Goal: Communication & Community: Answer question/provide support

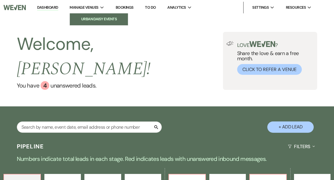
click at [99, 17] on li "Urban Daisy Events" at bounding box center [99, 19] width 52 height 6
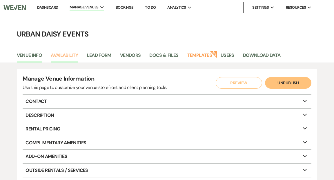
click at [67, 58] on link "Availability" at bounding box center [64, 57] width 27 height 11
select select "2"
select select "2026"
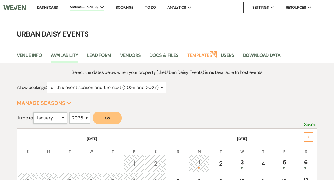
click at [65, 116] on select "January February March April May June July August September October November De…" at bounding box center [50, 118] width 34 height 11
select select "5"
click at [35, 113] on select "January February March April May June July August September October November De…" at bounding box center [50, 118] width 34 height 11
click at [109, 118] on button "Go" at bounding box center [107, 118] width 29 height 13
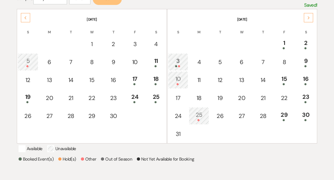
scroll to position [150, 0]
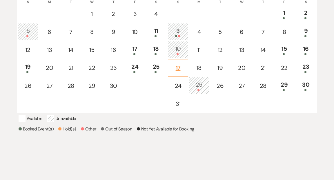
click at [178, 68] on div "17" at bounding box center [178, 68] width 14 height 9
select select "other"
select select "false"
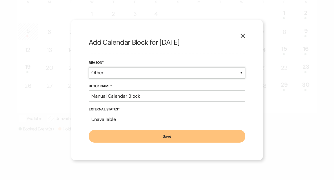
click at [242, 73] on select "Booked Event Hold Other" at bounding box center [167, 72] width 157 height 11
select select "hold"
click at [89, 79] on select "Booked Event Hold Other" at bounding box center [167, 72] width 157 height 11
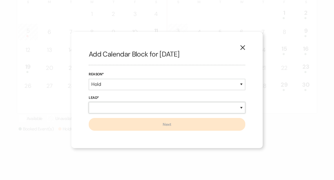
click at [242, 108] on select "New Lead Existing Lead" at bounding box center [167, 107] width 157 height 11
select select "newLead"
click at [89, 102] on select "New Lead Existing Lead" at bounding box center [167, 107] width 157 height 11
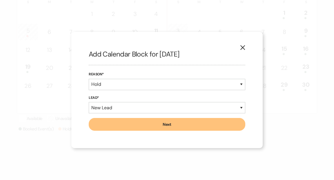
click at [199, 123] on button "Next" at bounding box center [167, 124] width 157 height 13
select select "635"
select select "false"
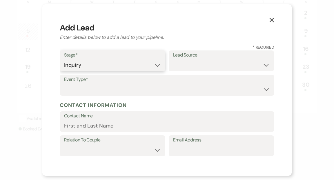
click at [157, 65] on select "Inquiry Follow Up Tour Requested Tour Confirmed Toured Proposal Sent Booked Lost" at bounding box center [112, 65] width 97 height 11
select select "5"
click at [64, 60] on select "Inquiry Follow Up Tour Requested Tour Confirmed Toured Proposal Sent Booked Lost" at bounding box center [112, 65] width 97 height 11
click at [266, 65] on select "Weven Venue Website Instagram Facebook Pinterest Google The Knot Wedding Wire H…" at bounding box center [221, 65] width 97 height 11
select select "6"
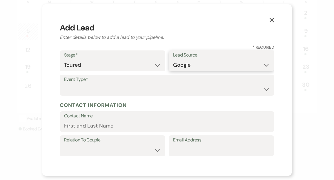
click at [173, 60] on select "Weven Venue Website Instagram Facebook Pinterest Google The Knot Wedding Wire H…" at bounding box center [221, 65] width 97 height 11
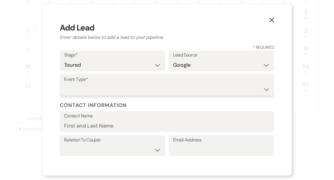
click at [266, 90] on select "Wedding Anniversary Party Baby Shower Bachelorette / Bachelor Party Birthday Pa…" at bounding box center [167, 89] width 206 height 11
select select "1"
click at [64, 84] on select "Wedding Anniversary Party Baby Shower Bachelorette / Bachelor Party Birthday Pa…" at bounding box center [167, 89] width 206 height 11
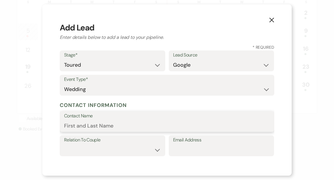
click at [129, 126] on input "Contact Name" at bounding box center [167, 125] width 206 height 11
type input "[PERSON_NAME]"
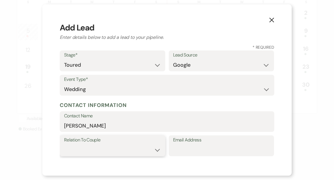
click at [156, 151] on select "Couple Planner Parent of Couple Family Member Friend Other" at bounding box center [112, 150] width 97 height 11
select select "1"
click at [64, 145] on select "Couple Planner Parent of Couple Family Member Friend Other" at bounding box center [112, 150] width 97 height 11
click at [191, 146] on input "Email Address" at bounding box center [221, 150] width 97 height 11
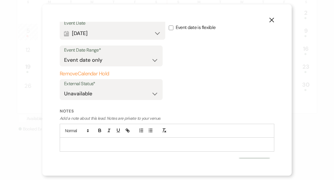
scroll to position [273, 0]
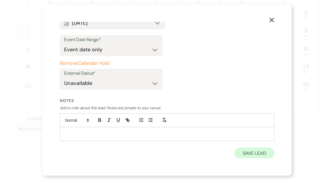
type input "[EMAIL_ADDRESS][DOMAIN_NAME]"
click at [249, 153] on button "Save Lead" at bounding box center [255, 154] width 40 height 12
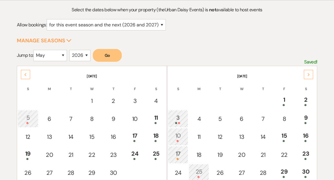
scroll to position [0, 0]
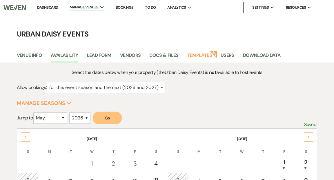
click at [48, 8] on link "Dashboard" at bounding box center [47, 7] width 21 height 5
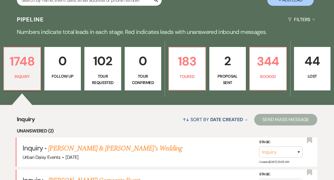
scroll to position [147, 0]
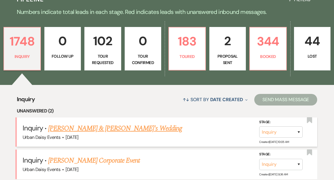
click at [67, 123] on link "[PERSON_NAME] & [PERSON_NAME]'s Wedding" at bounding box center [115, 128] width 134 height 10
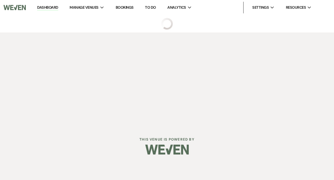
select select "5"
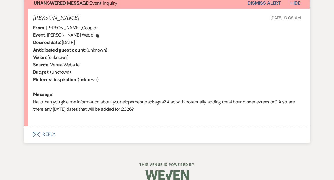
scroll to position [218, 0]
click at [50, 134] on button "Envelope Reply" at bounding box center [167, 135] width 286 height 16
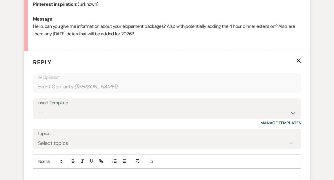
scroll to position [325, 0]
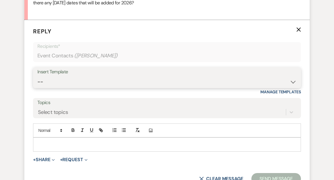
click at [294, 82] on select "-- Payment Past Due Rental Agreement and First Payment Urban Daisy Initial Resp…" at bounding box center [167, 81] width 260 height 11
select select "3546"
click at [37, 76] on select "-- Payment Past Due Rental Agreement and First Payment Urban Daisy Initial Resp…" at bounding box center [167, 81] width 260 height 11
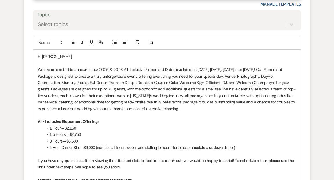
scroll to position [417, 0]
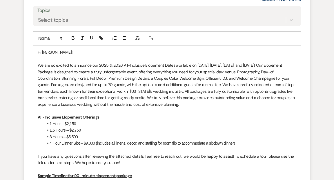
click at [269, 104] on p "We are so excited to announce our 2025 & 2026 All-Inclusive Elopement Dates ava…" at bounding box center [167, 85] width 259 height 46
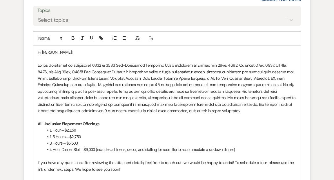
click at [114, 111] on p at bounding box center [167, 88] width 259 height 52
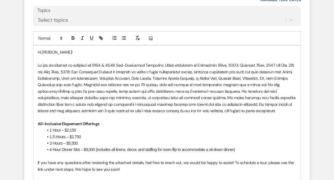
click at [166, 111] on p at bounding box center [167, 88] width 259 height 52
click at [289, 111] on p at bounding box center [167, 88] width 259 height 52
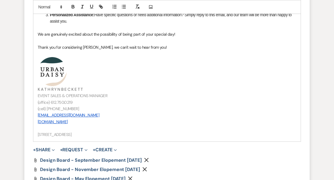
scroll to position [775, 0]
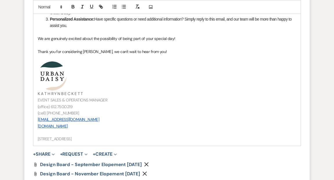
click at [71, 112] on p "(cell) [PHONE_NUMBER]" at bounding box center [167, 113] width 259 height 6
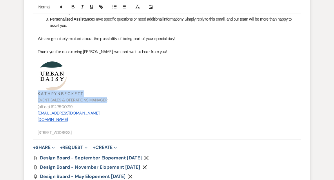
drag, startPoint x: 110, startPoint y: 99, endPoint x: 36, endPoint y: 92, distance: 74.1
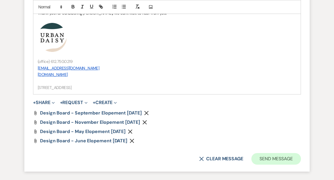
scroll to position [858, 0]
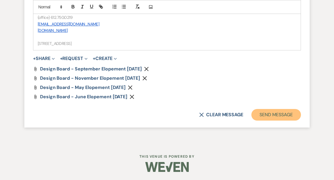
click at [279, 116] on button "Send Message" at bounding box center [277, 115] width 50 height 12
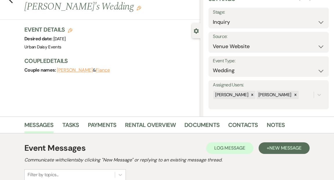
scroll to position [0, 0]
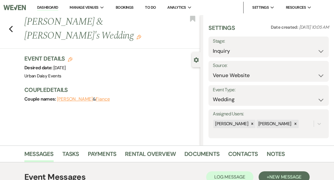
click at [50, 7] on link "Dashboard" at bounding box center [47, 8] width 21 height 6
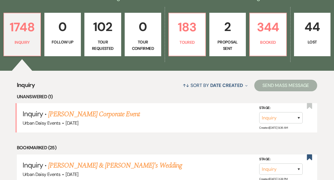
scroll to position [170, 0]
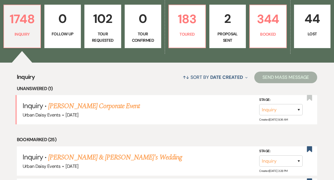
click at [68, 101] on link "[PERSON_NAME] Corporate Event" at bounding box center [94, 106] width 92 height 10
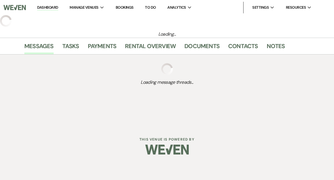
select select "5"
select select "9"
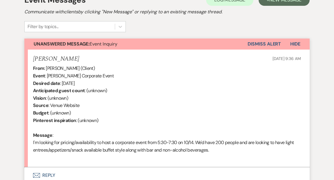
scroll to position [205, 0]
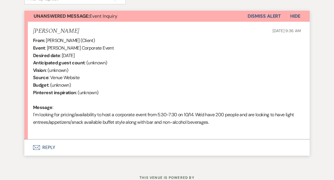
click at [50, 146] on button "Envelope Reply" at bounding box center [167, 148] width 286 height 16
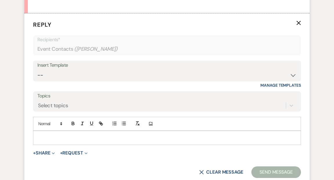
scroll to position [340, 0]
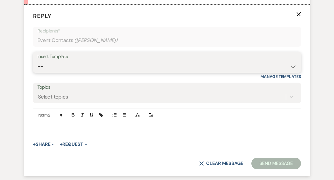
click at [293, 66] on select "-- Payment Past Due Rental Agreement and First Payment Urban Daisy Initial Resp…" at bounding box center [167, 66] width 260 height 11
select select "1888"
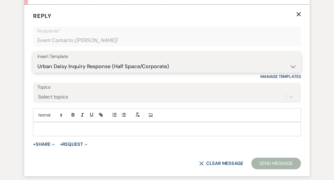
click at [37, 61] on select "-- Payment Past Due Rental Agreement and First Payment Urban Daisy Initial Resp…" at bounding box center [167, 66] width 260 height 11
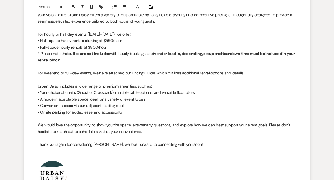
scroll to position [473, 0]
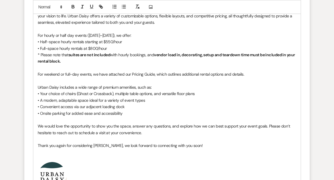
click at [77, 61] on p "* Please note that suites are not included with hourly bookings, and vendor loa…" at bounding box center [167, 58] width 259 height 13
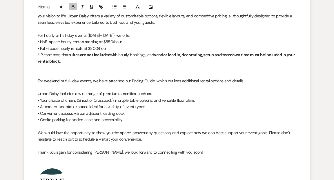
click at [113, 48] on p "• Full-space hourly rentals at $800/hour" at bounding box center [167, 48] width 259 height 6
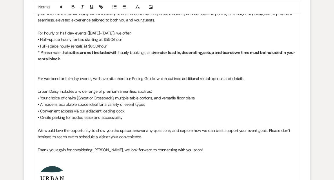
scroll to position [477, 0]
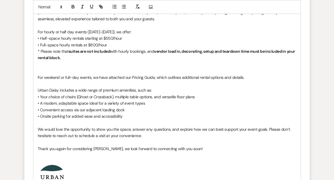
click at [38, 77] on p "For weekend or full-day events, we have attached our Pricing Guide, which outli…" at bounding box center [167, 77] width 259 height 6
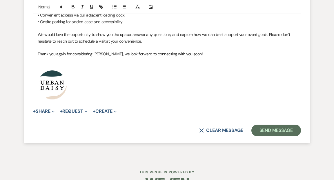
scroll to position [580, 0]
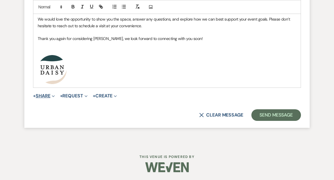
click at [54, 95] on icon "Expand" at bounding box center [53, 96] width 3 height 3
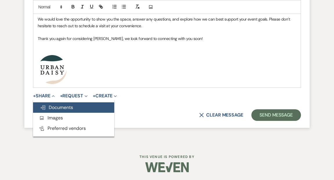
click at [54, 106] on span "Doc Upload Documents" at bounding box center [56, 108] width 33 height 6
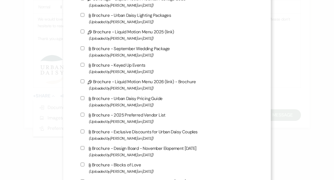
scroll to position [203, 0]
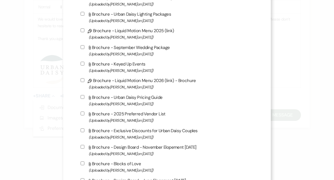
click at [84, 98] on input "Attach File Brochure - Urban Daisy Pricing Guide (Uploaded by [PERSON_NAME] on …" at bounding box center [83, 97] width 4 height 4
checkbox input "true"
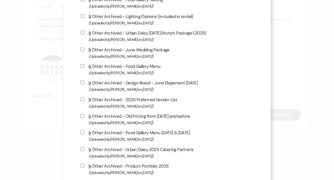
scroll to position [979, 0]
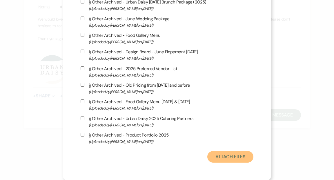
click at [218, 157] on button "Attach Files" at bounding box center [231, 157] width 46 height 12
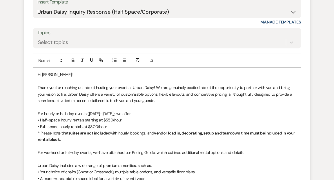
scroll to position [401, 0]
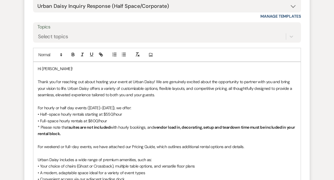
click at [107, 114] on p "• Half-space hourly rentals starting at $550/hour" at bounding box center [167, 114] width 259 height 6
click at [94, 120] on p "• Full-space hourly rentals at $800/hour" at bounding box center [167, 121] width 259 height 6
click at [14, 117] on div "Event Messages Log Log Message + New Message Communicate with clients by clicki…" at bounding box center [167, 47] width 324 height 571
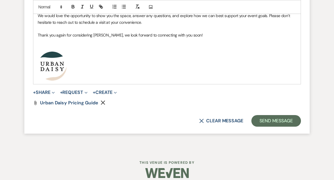
scroll to position [590, 0]
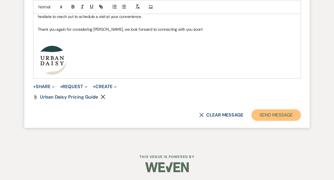
click at [264, 115] on button "Send Message" at bounding box center [277, 115] width 50 height 12
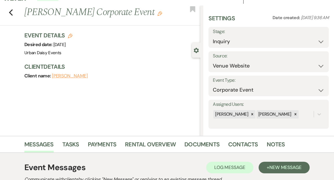
scroll to position [0, 0]
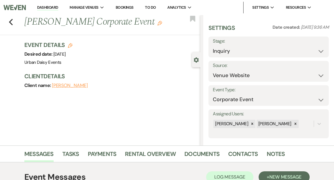
click at [44, 6] on link "Dashboard" at bounding box center [47, 8] width 21 height 6
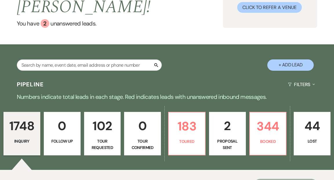
scroll to position [96, 0]
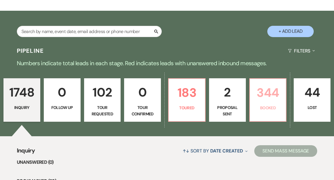
click at [267, 105] on p "Booked" at bounding box center [268, 108] width 29 height 6
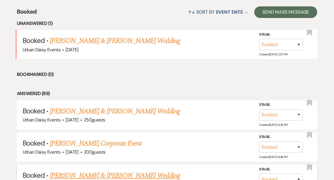
scroll to position [208, 0]
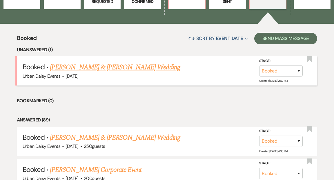
click at [125, 62] on link "[PERSON_NAME] & [PERSON_NAME] Wedding" at bounding box center [115, 67] width 130 height 10
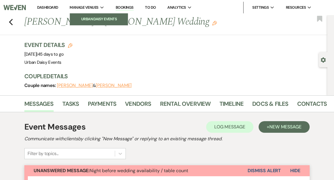
click at [95, 18] on li "Urban Daisy Events" at bounding box center [99, 19] width 52 height 6
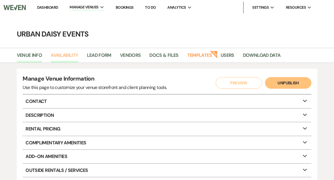
click at [65, 55] on link "Availability" at bounding box center [64, 57] width 27 height 11
select select "2"
select select "2026"
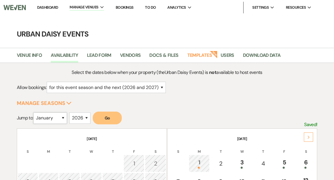
click at [65, 118] on select "January February March April May June July August September October November De…" at bounding box center [50, 118] width 34 height 11
select select "10"
click at [35, 113] on select "January February March April May June July August September October November De…" at bounding box center [50, 118] width 34 height 11
click at [89, 117] on select "2025 2026 2027 2028 2029" at bounding box center [79, 118] width 21 height 11
select select "2025"
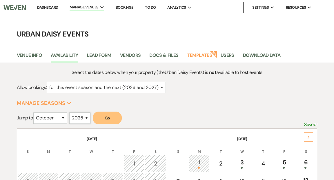
click at [71, 113] on select "2025 2026 2027 2028 2029" at bounding box center [79, 118] width 21 height 11
click at [111, 119] on button "Go" at bounding box center [107, 118] width 29 height 13
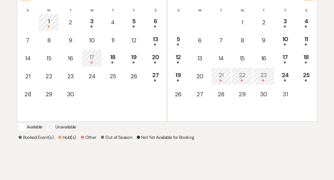
scroll to position [147, 0]
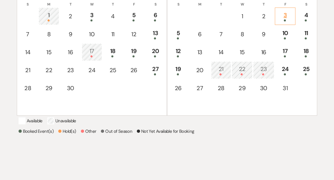
click at [286, 15] on div "3" at bounding box center [285, 16] width 14 height 11
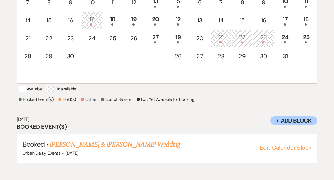
scroll to position [180, 0]
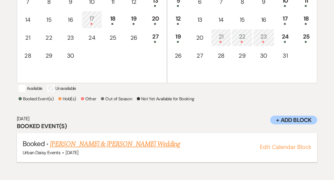
click at [105, 150] on link "[PERSON_NAME] & [PERSON_NAME] Wedding" at bounding box center [115, 144] width 130 height 10
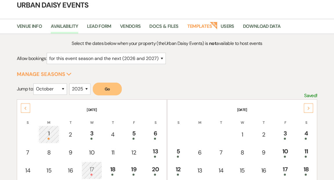
scroll to position [43, 0]
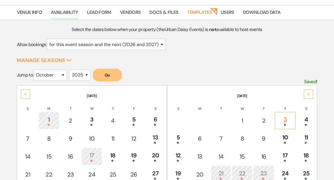
click at [285, 122] on div "3" at bounding box center [285, 120] width 14 height 11
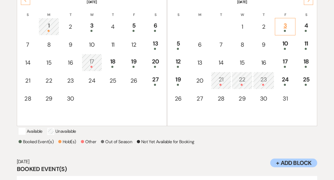
scroll to position [180, 0]
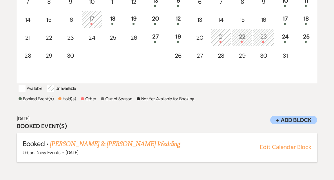
click at [122, 150] on link "[PERSON_NAME] & [PERSON_NAME] Wedding" at bounding box center [115, 144] width 130 height 10
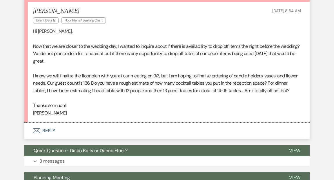
scroll to position [178, 0]
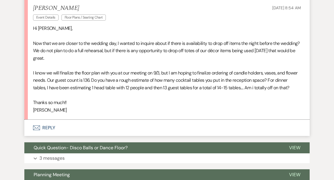
click at [47, 134] on button "Envelope Reply" at bounding box center [167, 128] width 286 height 16
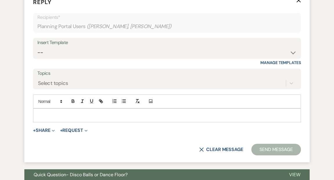
scroll to position [309, 0]
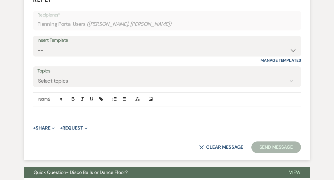
click at [53, 131] on span "Expand" at bounding box center [53, 128] width 4 height 6
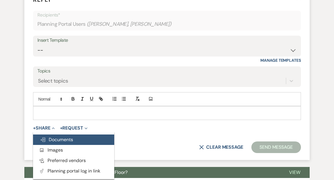
click at [51, 143] on span "Doc Upload Documents" at bounding box center [56, 140] width 33 height 6
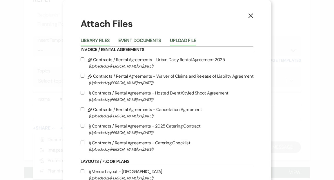
click at [182, 40] on button "Upload File" at bounding box center [183, 42] width 26 height 8
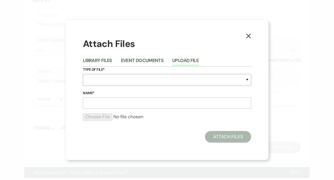
click at [248, 79] on select "Special Event Insurance Vendor Certificate of Insurance Contracts / Rental Agre…" at bounding box center [167, 79] width 168 height 11
select select "24"
click at [83, 74] on select "Special Event Insurance Vendor Certificate of Insurance Contracts / Rental Agre…" at bounding box center [167, 79] width 168 height 11
click at [169, 103] on input "Name*" at bounding box center [167, 103] width 168 height 11
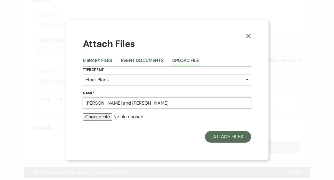
type input "Merissa and Nate"
type input "C:\fakepath\Merissa and Nate - 136.pdf"
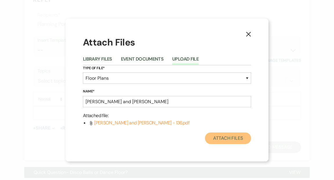
click at [220, 138] on button "Attach Files" at bounding box center [228, 139] width 46 height 12
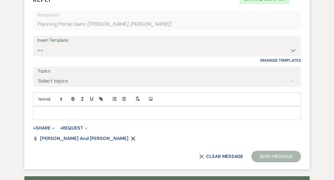
click at [73, 116] on p at bounding box center [167, 113] width 259 height 6
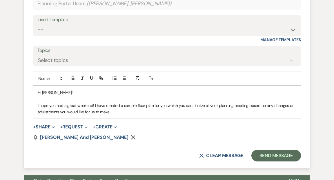
scroll to position [332, 0]
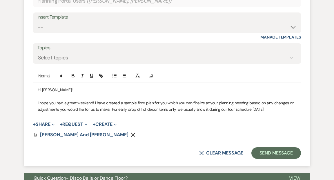
click at [219, 113] on p "I hope you had a great weekend! I have created a sample floor plan for you whic…" at bounding box center [167, 106] width 259 height 13
click at [284, 113] on p "I hope you had a great weekend! I have created a sample floor plan for you whic…" at bounding box center [167, 106] width 259 height 13
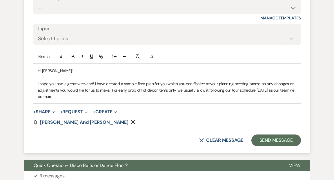
scroll to position [353, 0]
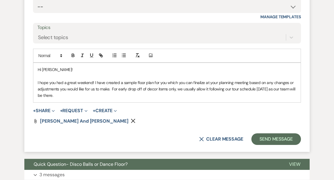
click at [143, 96] on p "I hope you had a great weekend! I have created a sample floor plan for you whic…" at bounding box center [167, 89] width 259 height 19
click at [205, 97] on p "I hope you had a great weekend! I have created a sample floor plan for you whic…" at bounding box center [167, 89] width 259 height 19
click at [256, 96] on p "I hope you had a great weekend! I have created a sample floor plan for you whic…" at bounding box center [167, 89] width 259 height 19
click at [129, 99] on p "I hope you had a great weekend! I have created a sample floor plan for you whic…" at bounding box center [167, 89] width 259 height 19
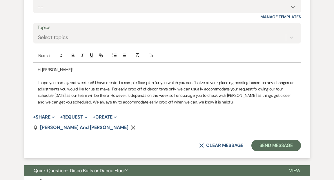
click at [189, 106] on p "I hope you had a great weekend! I have created a sample floor plan for you whic…" at bounding box center [167, 93] width 259 height 26
click at [231, 106] on p "I hope you had a great weekend! I have created a sample floor plan for you whic…" at bounding box center [167, 93] width 259 height 26
click at [143, 97] on p "I hope you had a great weekend! I have created a sample floor plan for you whic…" at bounding box center [167, 93] width 259 height 26
click at [177, 97] on p "I hope you had a great weekend! I have created a sample floor plan for you whic…" at bounding box center [167, 93] width 259 height 26
click at [285, 96] on p "I hope you had a great weekend! I have created a sample floor plan for you whic…" at bounding box center [167, 93] width 259 height 26
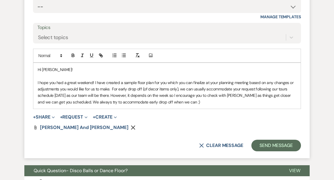
click at [53, 103] on p "I hope you had a great weekend! I have created a sample floor plan for you whic…" at bounding box center [167, 93] width 259 height 26
click at [205, 106] on p "I hope you had a great weekend! I have created a sample floor plan for you whic…" at bounding box center [167, 93] width 259 height 26
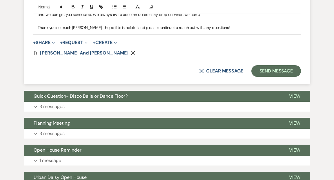
scroll to position [453, 0]
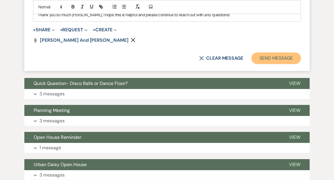
click at [271, 64] on button "Send Message" at bounding box center [277, 59] width 50 height 12
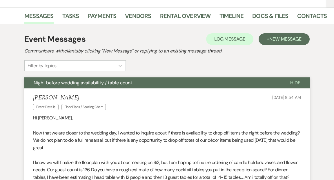
scroll to position [0, 0]
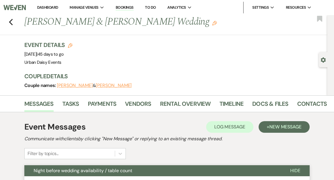
click at [49, 6] on link "Dashboard" at bounding box center [47, 7] width 21 height 5
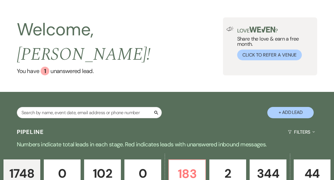
scroll to position [38, 0]
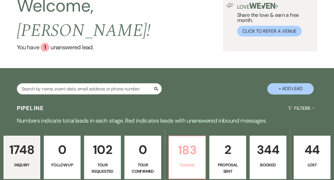
click at [185, 141] on p "183" at bounding box center [187, 150] width 29 height 19
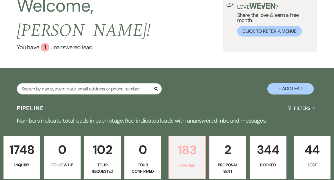
scroll to position [96, 0]
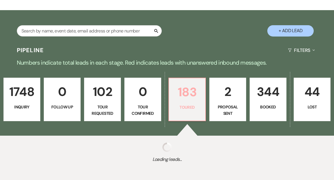
select select "5"
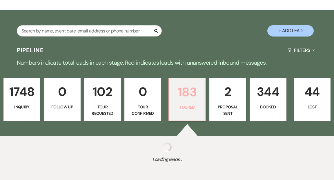
select select "5"
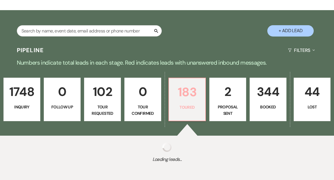
select select "5"
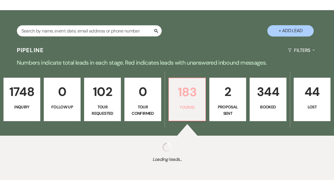
select select "5"
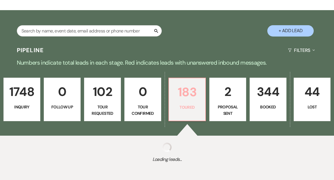
select select "5"
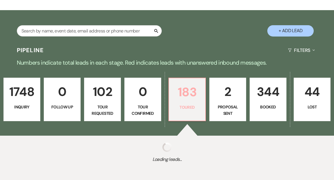
select select "5"
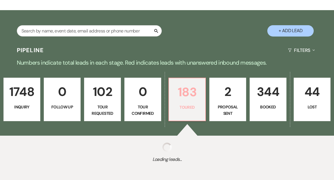
select select "5"
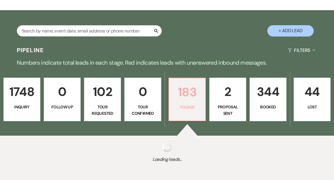
select select "5"
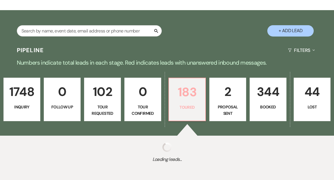
select select "5"
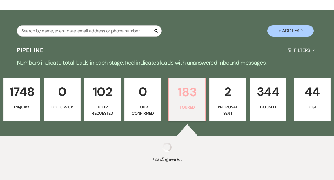
select select "5"
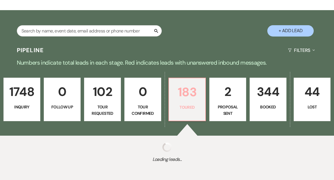
select select "5"
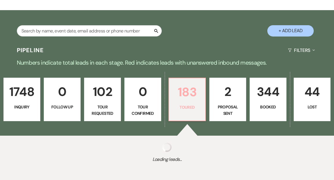
select select "5"
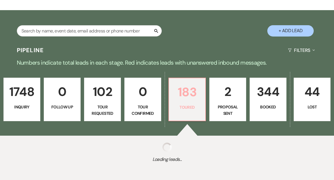
select select "5"
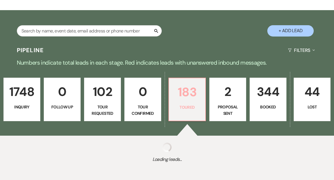
select select "5"
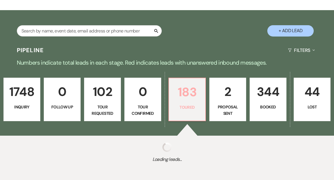
select select "5"
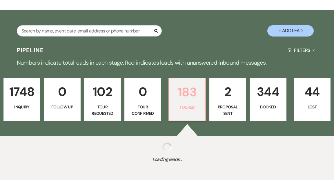
select select "5"
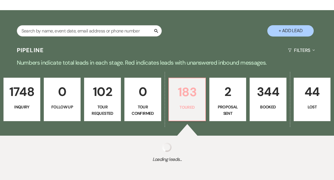
select select "5"
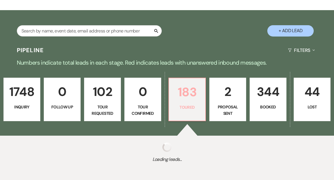
select select "5"
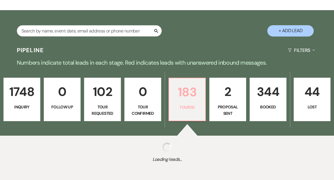
select select "5"
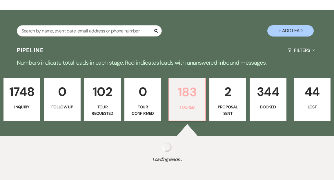
select select "5"
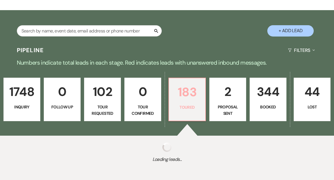
select select "5"
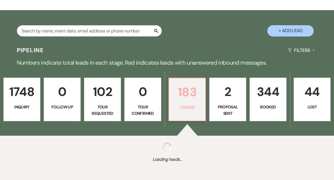
select select "5"
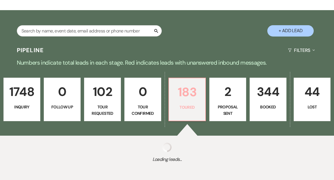
select select "5"
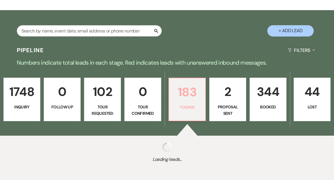
select select "5"
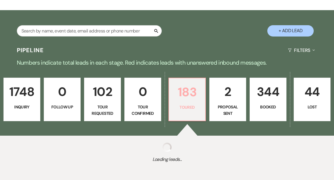
select select "5"
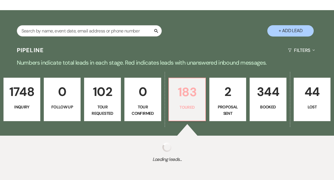
select select "5"
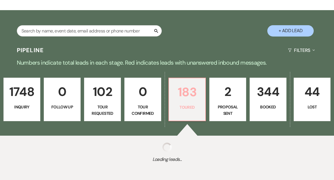
select select "5"
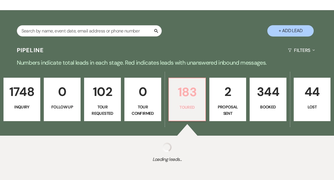
select select "5"
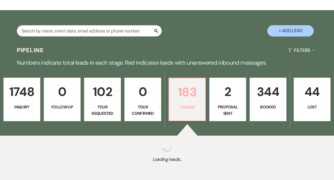
select select "5"
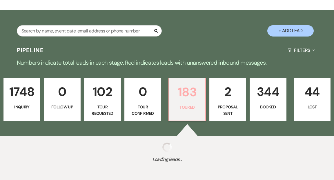
select select "5"
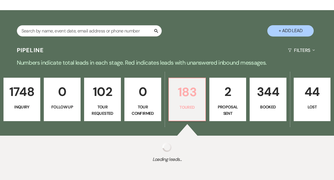
select select "5"
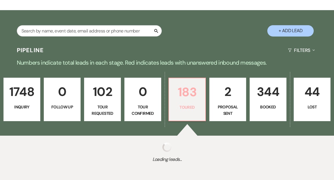
select select "5"
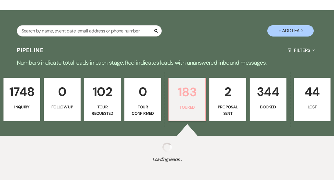
select select "5"
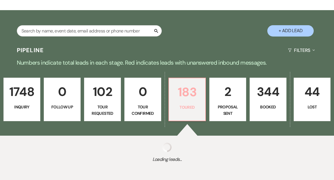
select select "5"
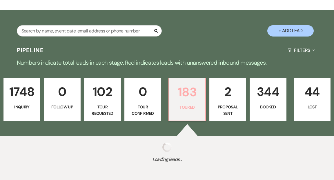
select select "5"
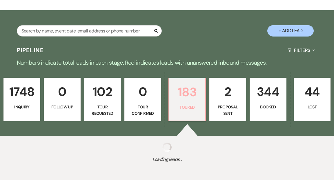
select select "5"
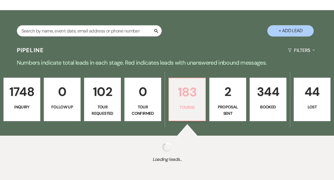
select select "5"
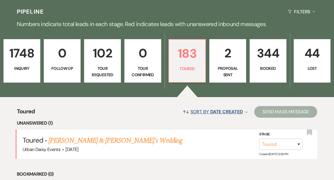
scroll to position [149, 0]
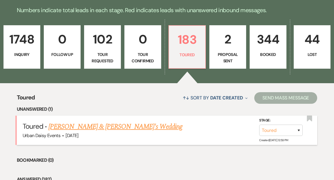
click at [141, 122] on link "Mary Catherine Penny & Fiance's Wedding" at bounding box center [115, 127] width 134 height 10
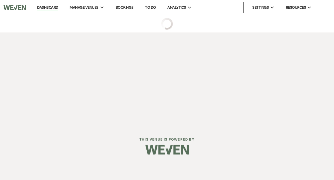
select select "5"
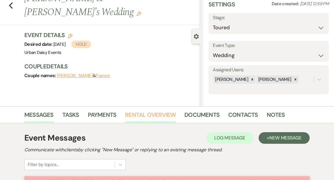
select select "5"
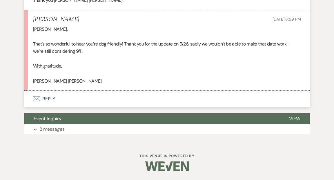
scroll to position [1278, 0]
click at [49, 98] on button "Envelope Reply" at bounding box center [167, 99] width 286 height 16
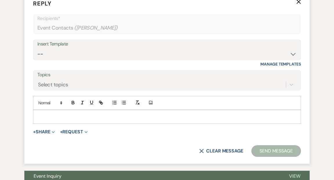
scroll to position [1364, 0]
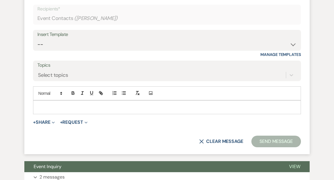
click at [44, 111] on p at bounding box center [167, 107] width 259 height 6
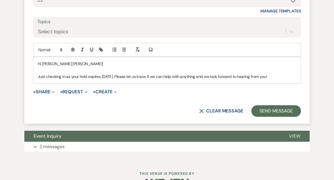
scroll to position [1413, 0]
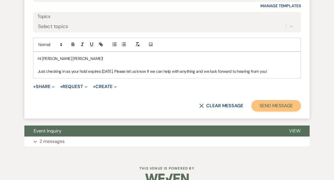
click at [266, 112] on button "Send Message" at bounding box center [277, 106] width 50 height 12
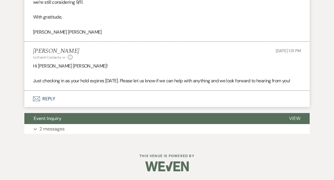
scroll to position [1327, 0]
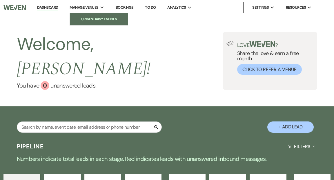
click at [100, 18] on li "Urban Daisy Events" at bounding box center [99, 19] width 52 height 6
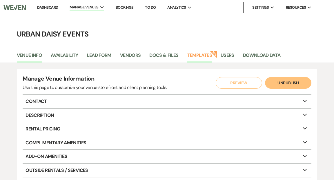
click at [197, 55] on link "Templates" at bounding box center [200, 57] width 25 height 11
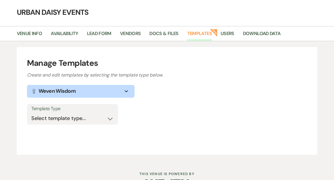
scroll to position [39, 0]
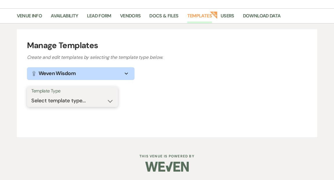
click at [109, 101] on select "Select template type... Task List Message Templates Payment Plan Inventory Item…" at bounding box center [72, 100] width 82 height 11
select select "Message Templates"
click at [31, 95] on select "Select template type... Task List Message Templates Payment Plan Inventory Item…" at bounding box center [72, 100] width 82 height 11
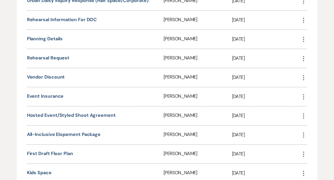
scroll to position [398, 0]
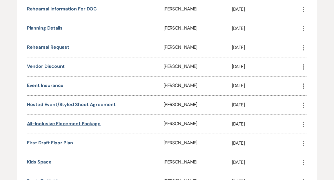
click at [80, 121] on link "All-Inclusive Elopement Package" at bounding box center [64, 124] width 74 height 6
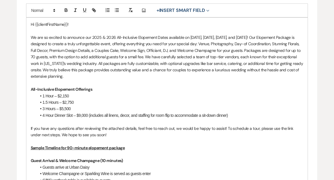
scroll to position [165, 0]
